Goal: Task Accomplishment & Management: Use online tool/utility

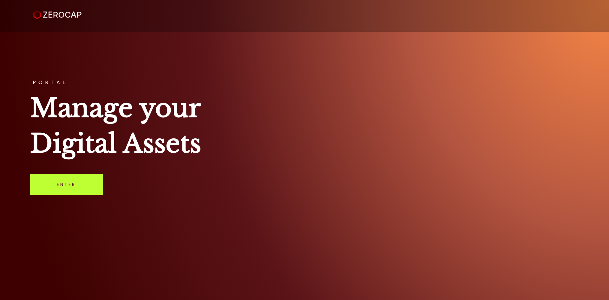
click at [81, 188] on link "Enter" at bounding box center [66, 184] width 73 height 21
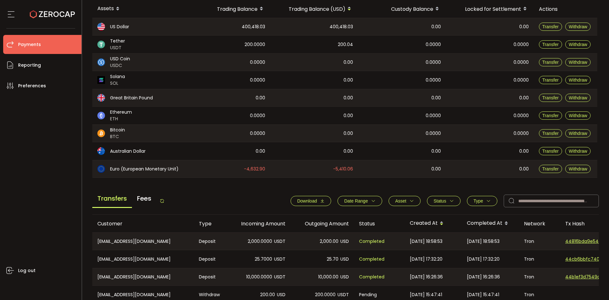
scroll to position [95, 0]
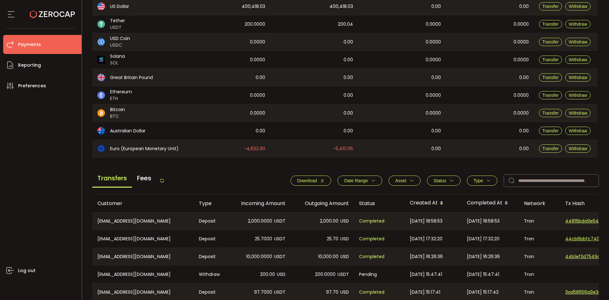
click at [314, 178] on span "Download" at bounding box center [307, 180] width 20 height 5
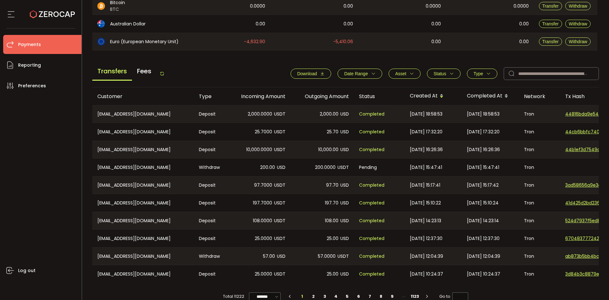
scroll to position [214, 0]
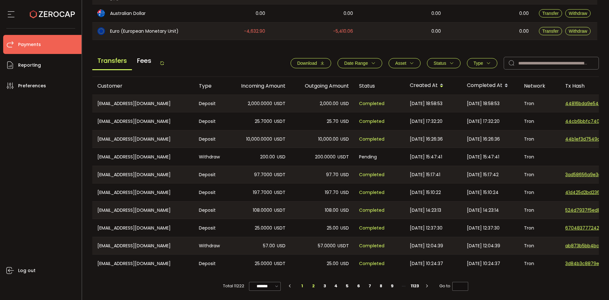
click at [309, 284] on li "2" at bounding box center [313, 285] width 11 height 9
click at [327, 284] on li "3" at bounding box center [324, 285] width 11 height 9
click at [336, 287] on li "4" at bounding box center [335, 285] width 11 height 9
click at [349, 284] on li "5" at bounding box center [346, 285] width 11 height 9
click at [355, 283] on li "6" at bounding box center [358, 285] width 11 height 9
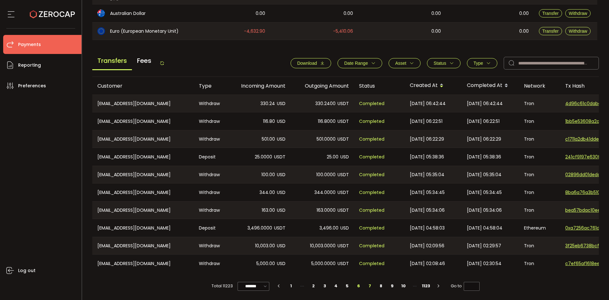
click at [368, 283] on li "7" at bounding box center [369, 285] width 11 height 9
click at [346, 285] on li "6" at bounding box center [346, 285] width 11 height 9
click at [473, 64] on button "Type" at bounding box center [482, 63] width 30 height 10
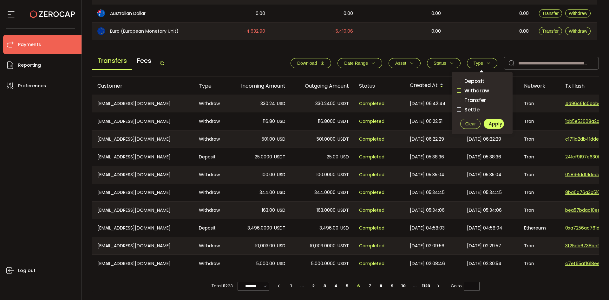
click at [458, 88] on span "checkbox-group" at bounding box center [459, 90] width 4 height 4
click at [486, 120] on button "Apply" at bounding box center [493, 124] width 20 height 10
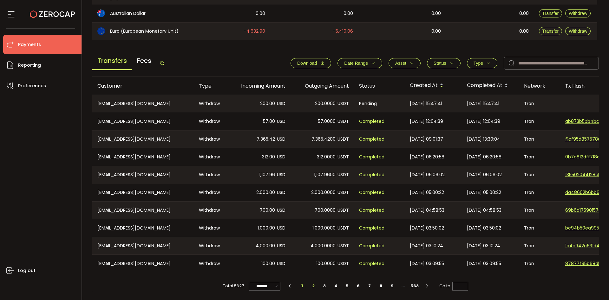
click at [311, 283] on li "2" at bounding box center [313, 285] width 11 height 9
click at [302, 287] on li "1" at bounding box center [301, 285] width 11 height 9
click at [483, 61] on span "Type" at bounding box center [481, 63] width 17 height 5
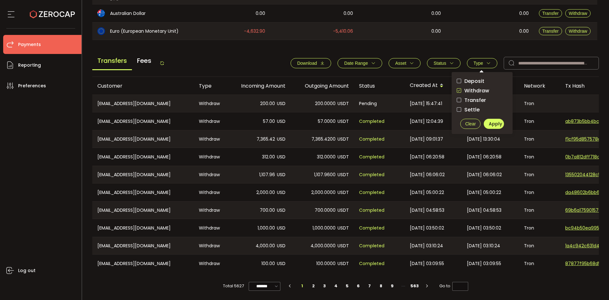
click at [468, 121] on span "Clear" at bounding box center [470, 123] width 10 height 5
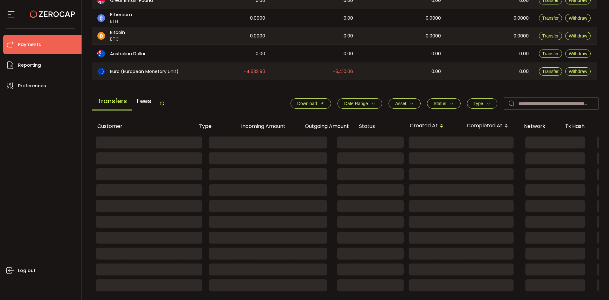
scroll to position [174, 0]
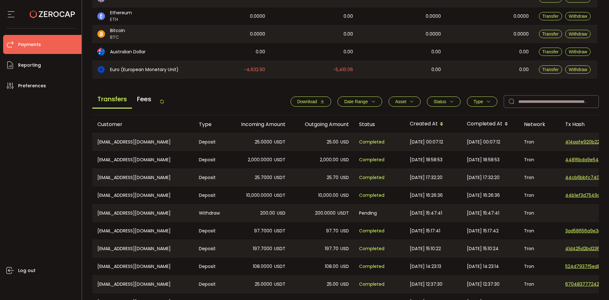
click at [479, 98] on button "Type" at bounding box center [482, 101] width 30 height 10
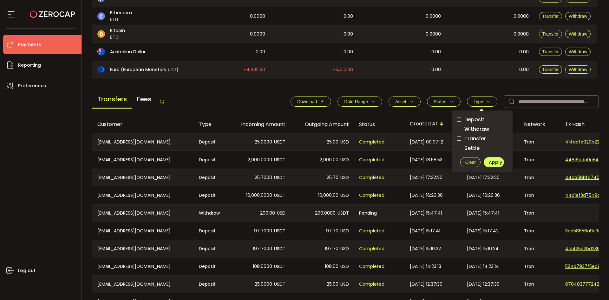
click at [462, 90] on main "Balance Assets Trading Balance Trading Balance (USD) Custody Balance Locked for…" at bounding box center [345, 106] width 507 height 450
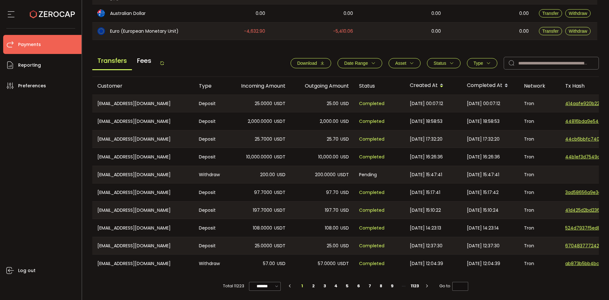
scroll to position [214, 0]
click at [311, 285] on li "2" at bounding box center [313, 285] width 11 height 9
click at [325, 285] on li "3" at bounding box center [324, 285] width 11 height 9
click at [336, 285] on li "4" at bounding box center [335, 285] width 11 height 9
click at [323, 284] on li "3" at bounding box center [324, 285] width 11 height 9
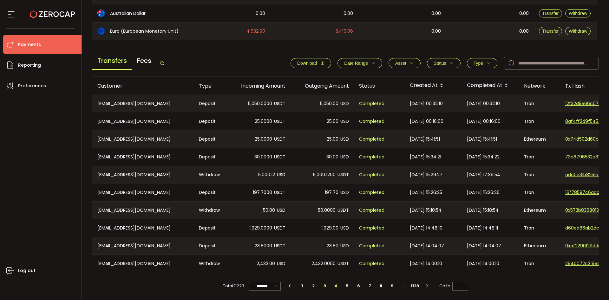
type input "*"
click at [310, 287] on li "2" at bounding box center [313, 285] width 11 height 9
click at [302, 286] on li "1" at bounding box center [301, 285] width 11 height 9
click at [442, 61] on span "Status" at bounding box center [439, 63] width 13 height 5
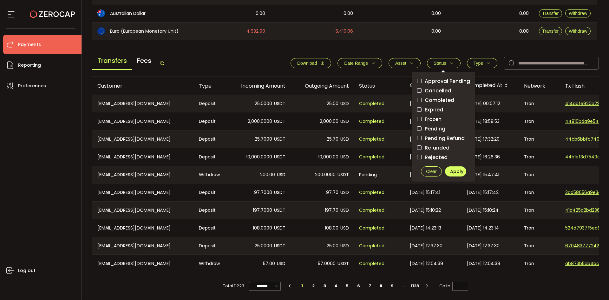
click at [476, 58] on button "Type" at bounding box center [482, 63] width 30 height 10
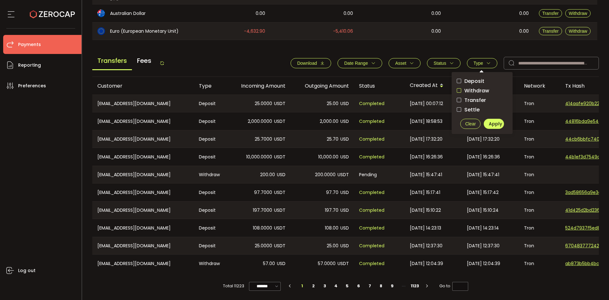
click at [457, 88] on span "checkbox-group" at bounding box center [459, 90] width 4 height 4
click at [492, 124] on span "Apply" at bounding box center [495, 123] width 13 height 6
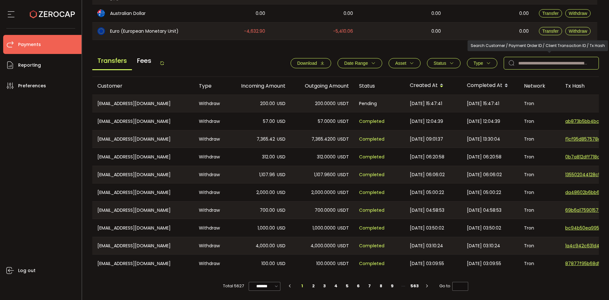
click at [547, 57] on input "text" at bounding box center [550, 63] width 95 height 13
click at [128, 121] on div "CN-uxiaooo@qq.com" at bounding box center [142, 121] width 101 height 18
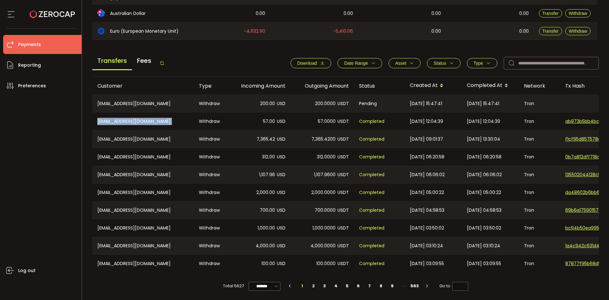
click at [128, 121] on div "CN-uxiaooo@qq.com" at bounding box center [142, 121] width 101 height 18
copy div "CN-uxiaooo@qq.com"
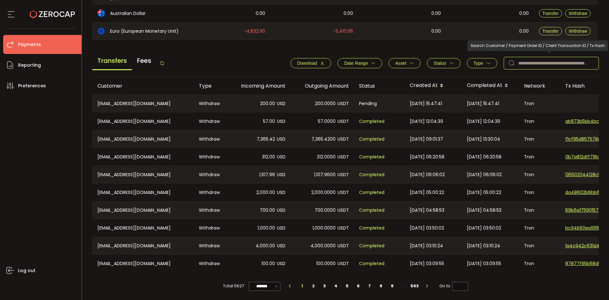
click at [554, 65] on input "text" at bounding box center [550, 63] width 95 height 13
paste input "**********"
type input "**********"
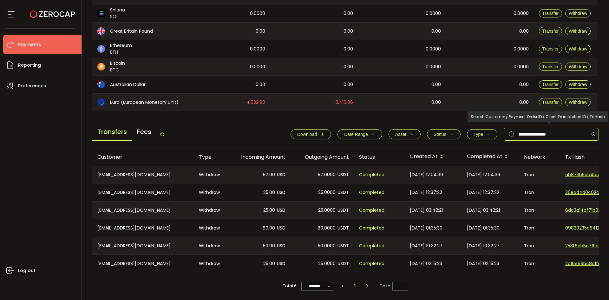
scroll to position [143, 0]
drag, startPoint x: 569, startPoint y: 126, endPoint x: 417, endPoint y: 123, distance: 152.5
click at [417, 124] on div "**********" at bounding box center [345, 136] width 507 height 24
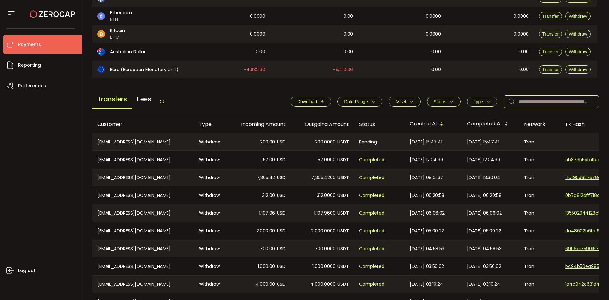
scroll to position [214, 0]
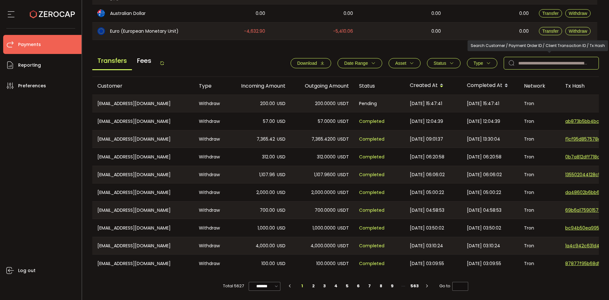
click at [550, 62] on input "text" at bounding box center [550, 63] width 95 height 13
paste input "**********"
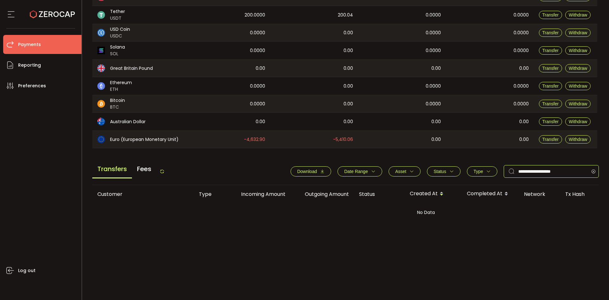
scroll to position [104, 0]
type input "**********"
click at [489, 172] on button "Type" at bounding box center [482, 171] width 30 height 10
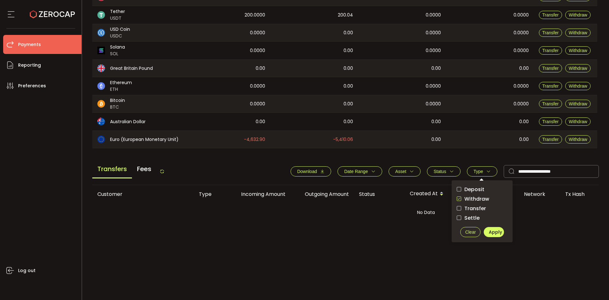
click at [470, 234] on span "Clear" at bounding box center [470, 231] width 10 height 5
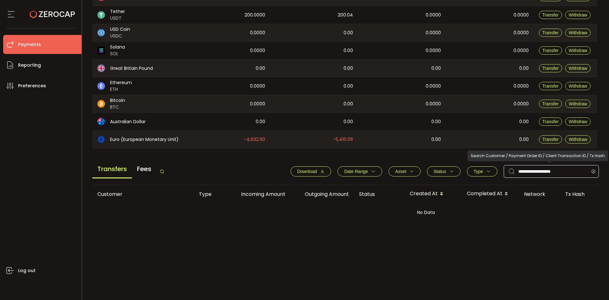
click at [591, 168] on icon at bounding box center [593, 171] width 8 height 13
